Goal: Task Accomplishment & Management: Manage account settings

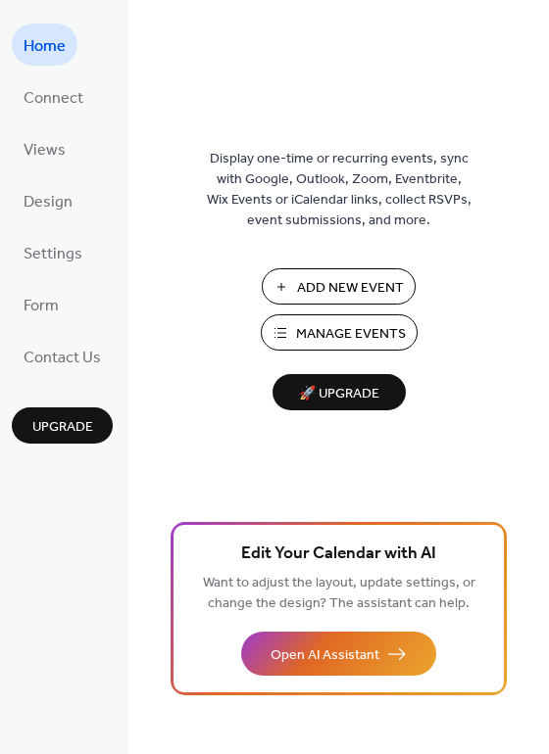
click at [350, 325] on span "Manage Events" at bounding box center [351, 334] width 110 height 21
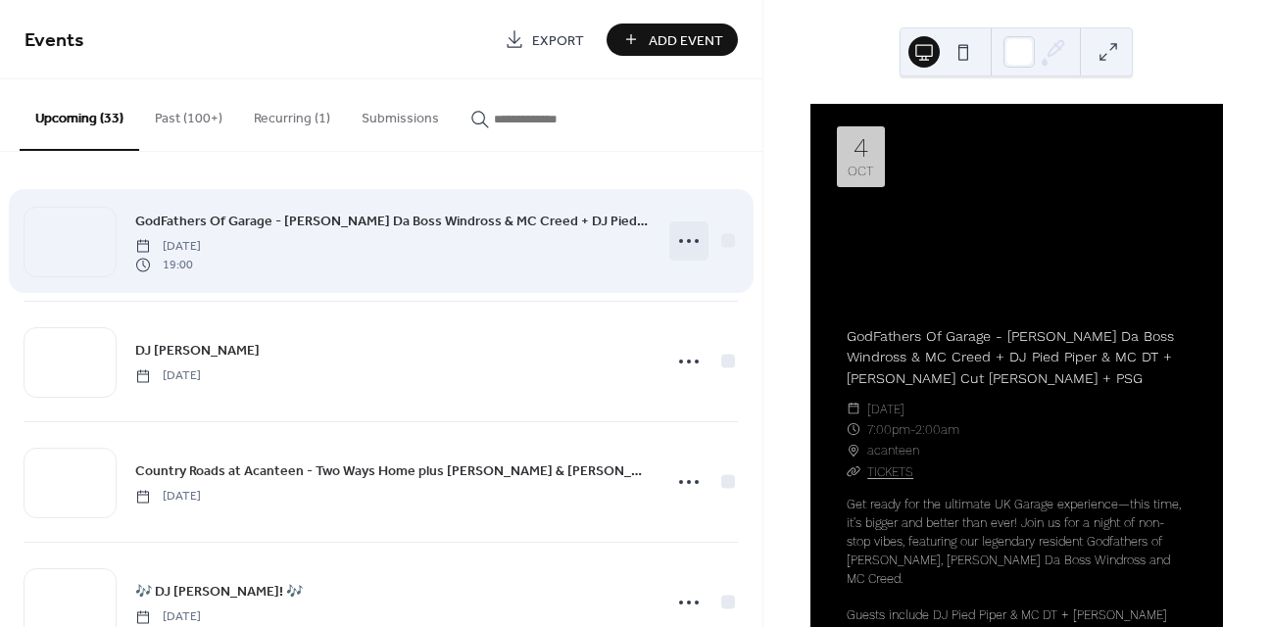
click at [686, 244] on icon at bounding box center [688, 240] width 31 height 31
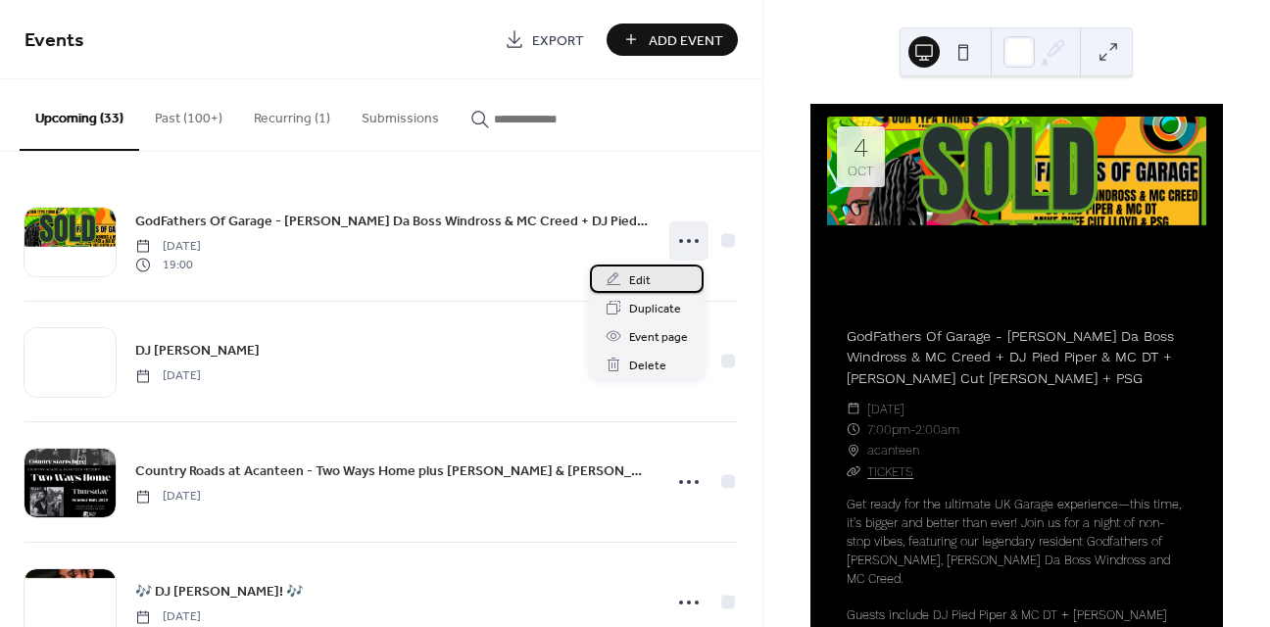
click at [652, 281] on div "Edit" at bounding box center [647, 278] width 114 height 28
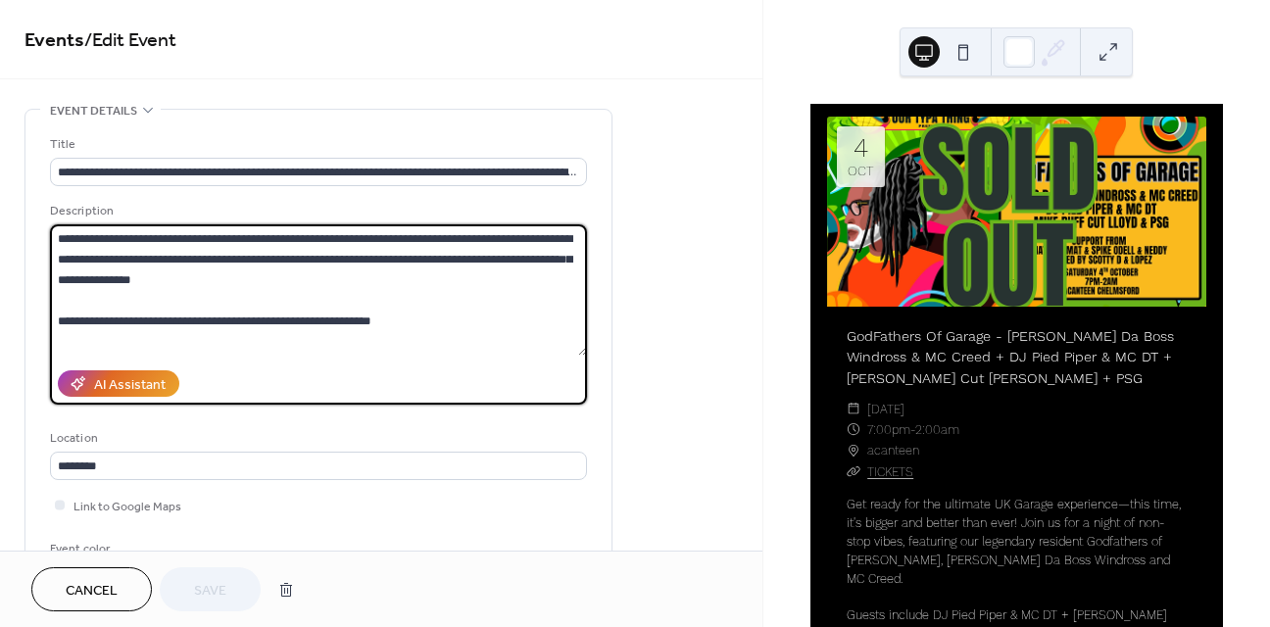
drag, startPoint x: 426, startPoint y: 331, endPoint x: 7, endPoint y: 198, distance: 439.9
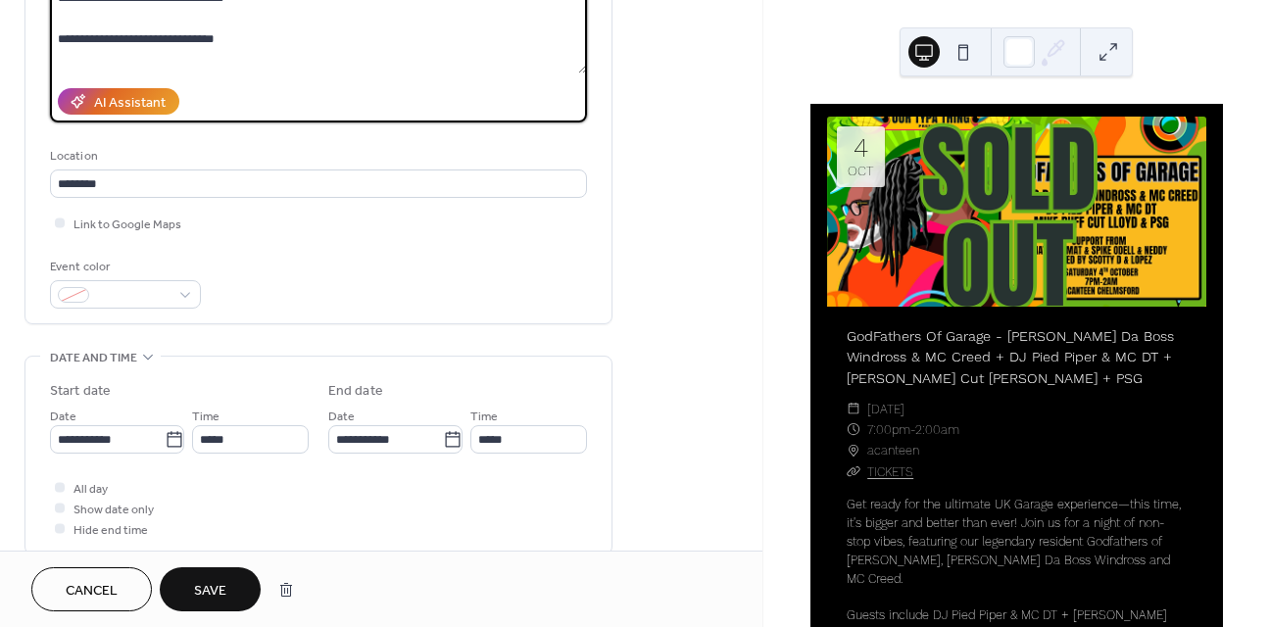
scroll to position [185, 0]
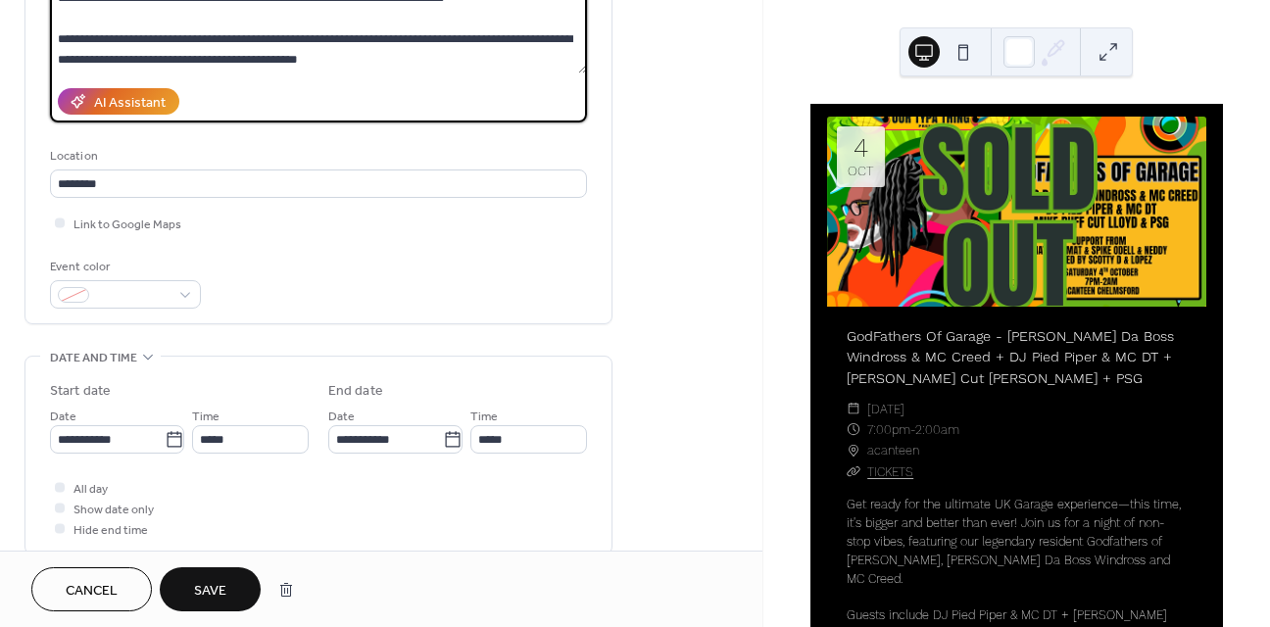
drag, startPoint x: 213, startPoint y: 58, endPoint x: 264, endPoint y: 135, distance: 92.7
click at [264, 135] on div "**********" at bounding box center [318, 80] width 537 height 457
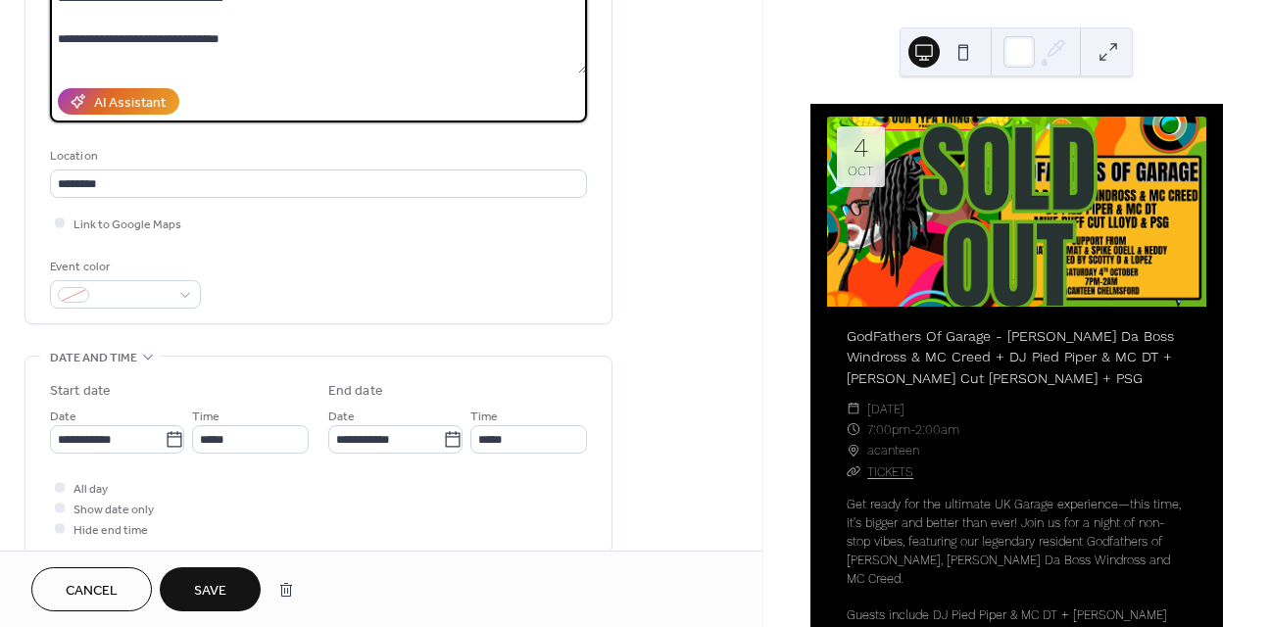
scroll to position [0, 0]
type textarea "**********"
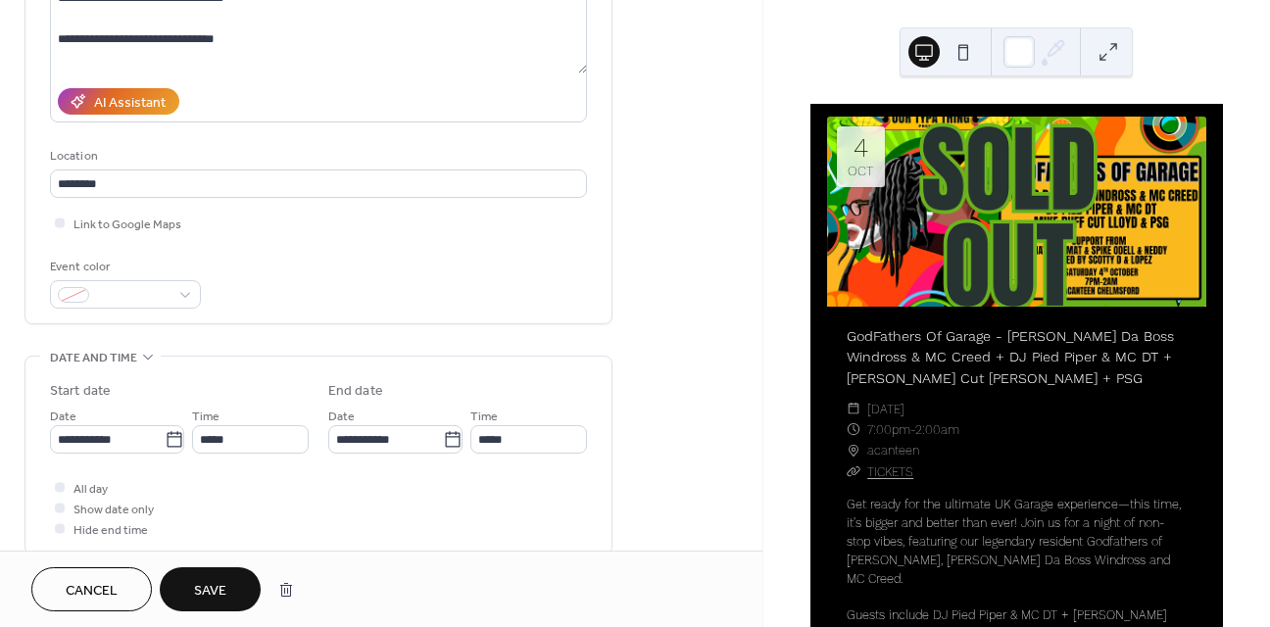
click at [223, 576] on button "Save" at bounding box center [210, 589] width 101 height 44
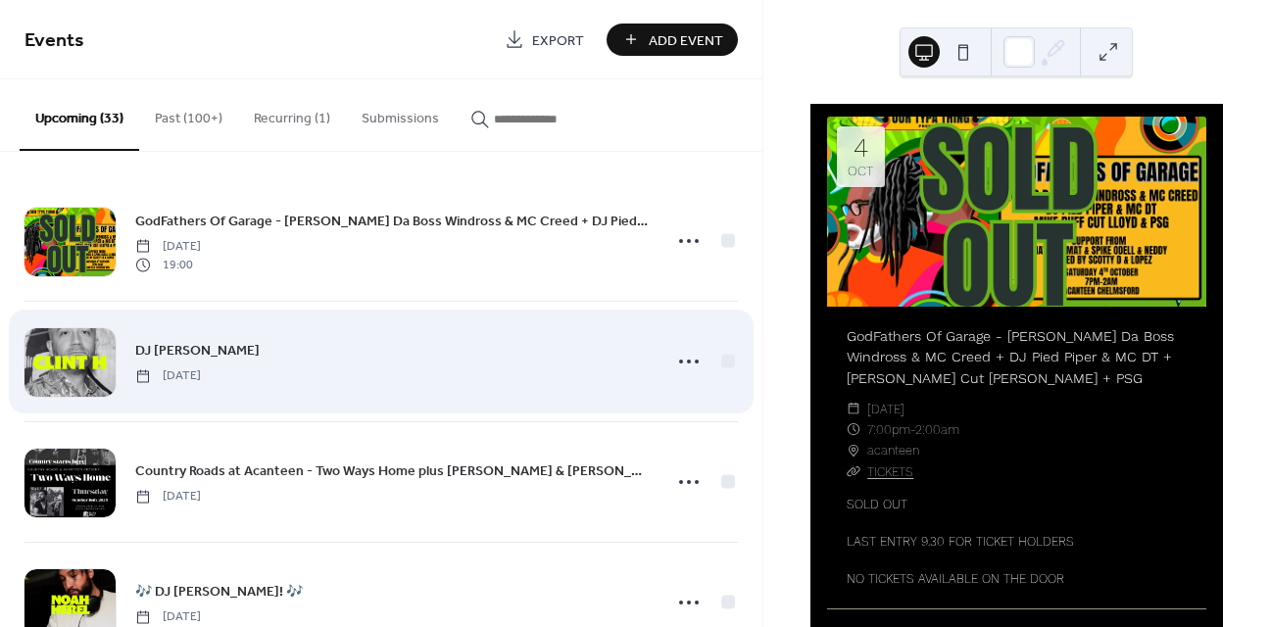
click at [261, 343] on div "DJ [PERSON_NAME] [DATE]" at bounding box center [391, 361] width 513 height 44
